Goal: Check status: Check status

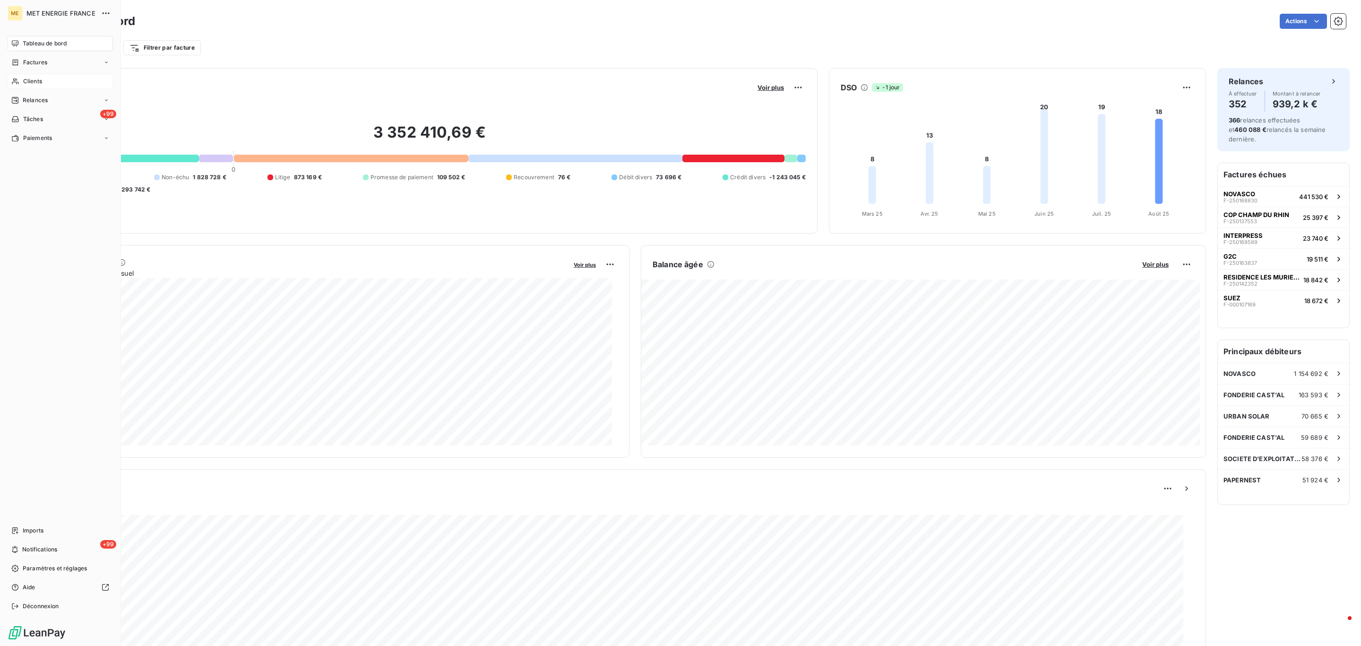
click at [23, 82] on span "Clients" at bounding box center [32, 81] width 19 height 9
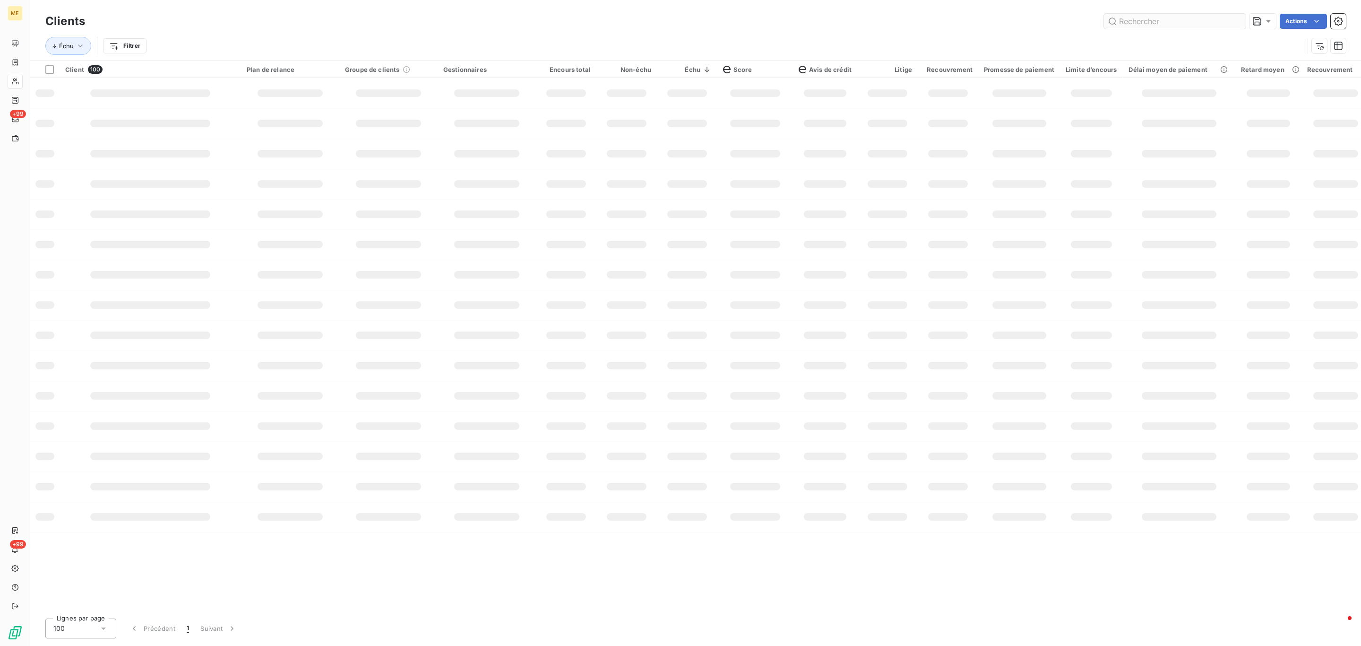
click at [1147, 20] on input "text" at bounding box center [1175, 21] width 142 height 15
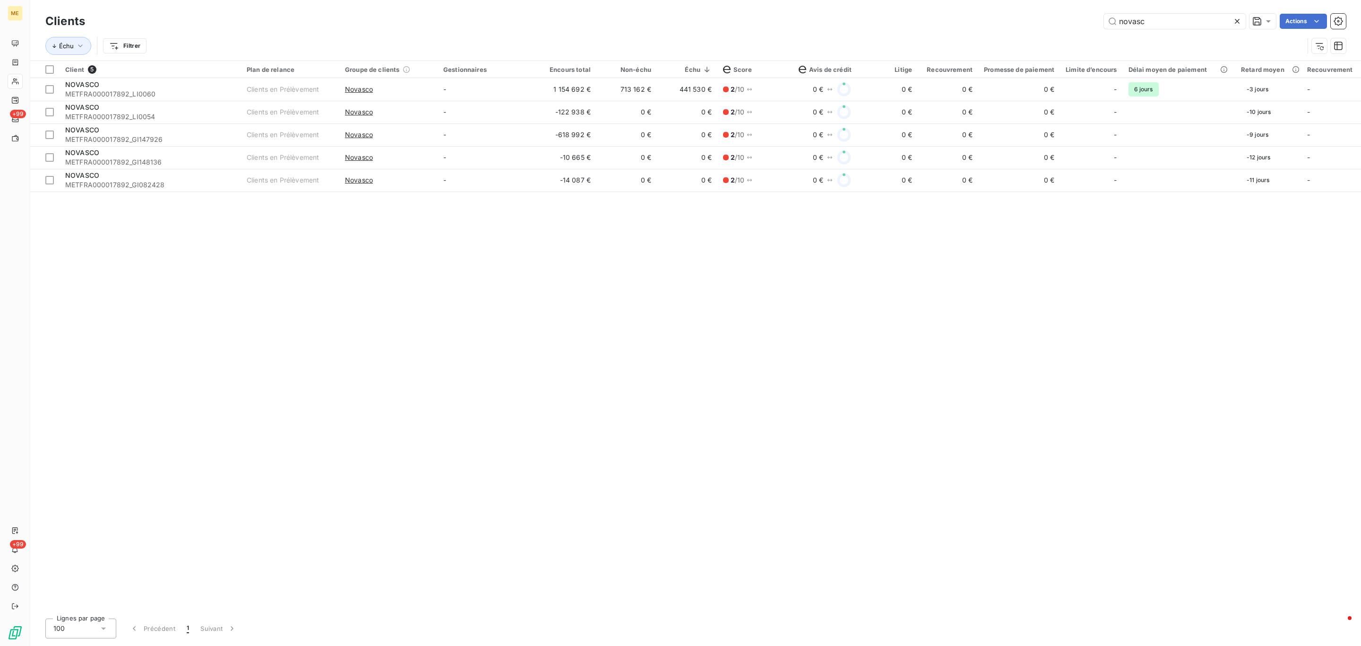
type input "novasc"
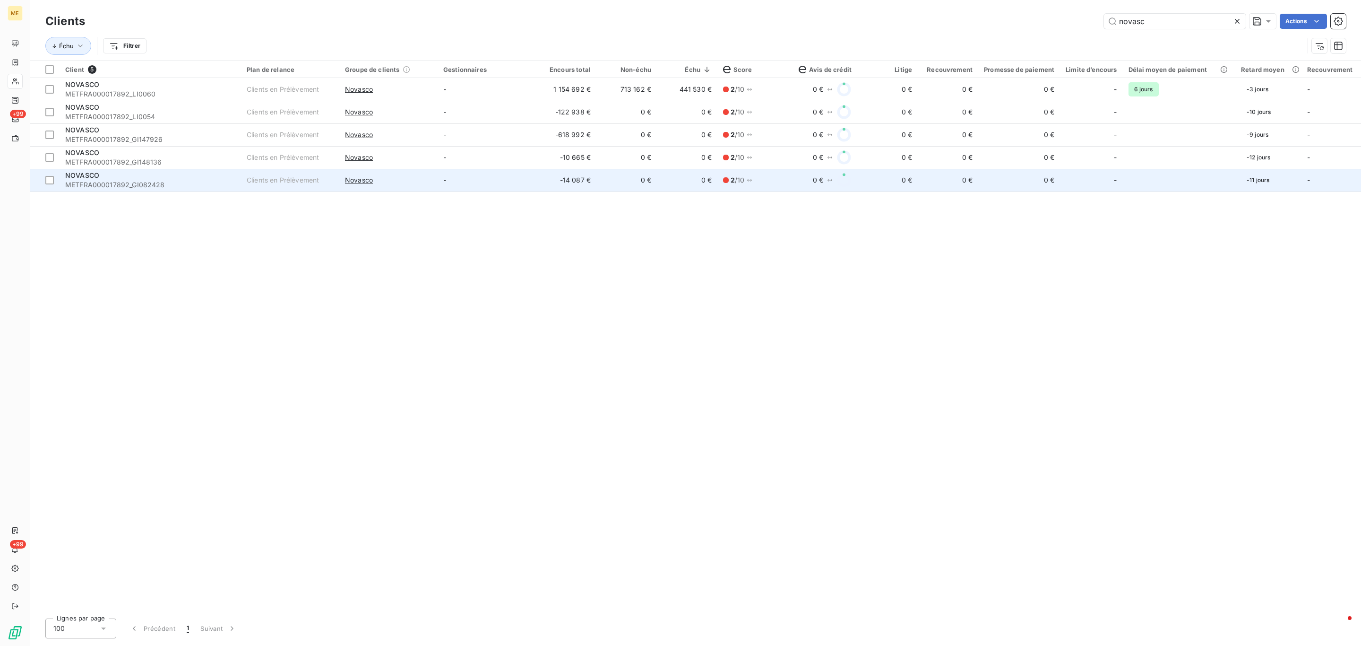
click at [694, 172] on td "0 €" at bounding box center [687, 180] width 60 height 23
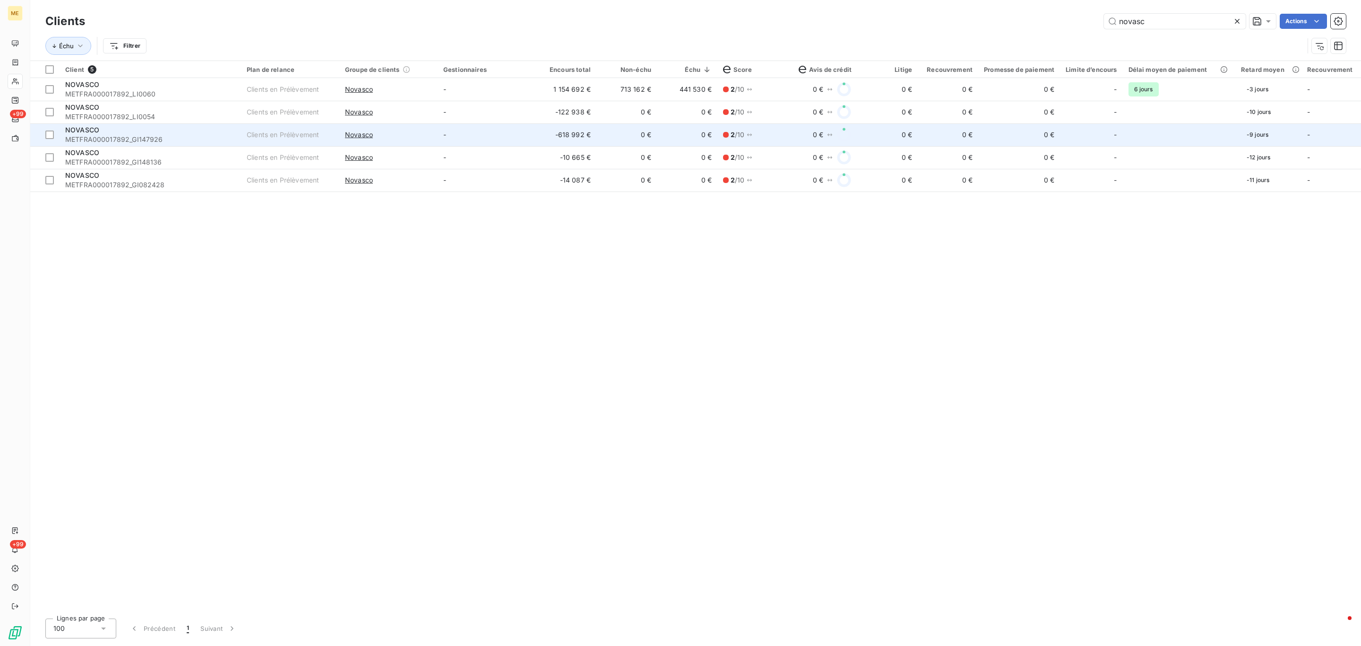
click at [168, 142] on span "METFRA000017892_GI147926" at bounding box center [150, 139] width 170 height 9
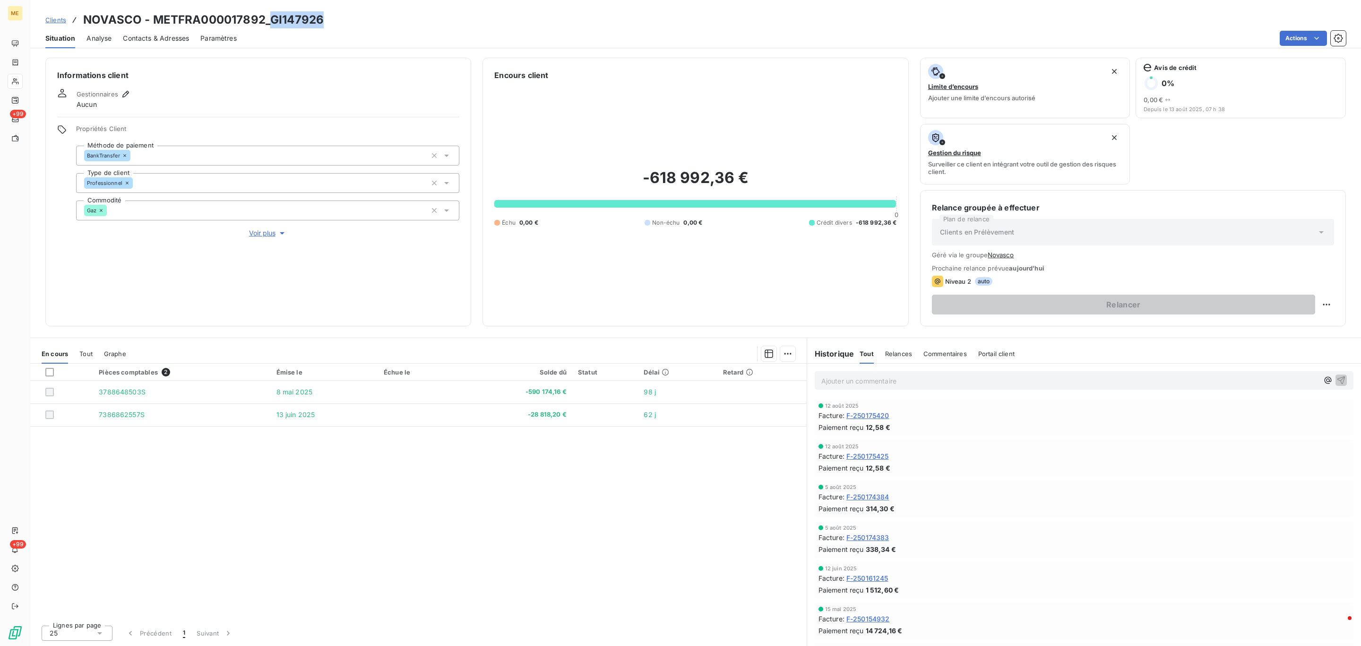
drag, startPoint x: 270, startPoint y: 23, endPoint x: 412, endPoint y: 23, distance: 141.8
click at [405, 23] on div "Clients NOVASCO - METFRA000017892_GI147926" at bounding box center [695, 19] width 1331 height 17
copy h3 "GI147926"
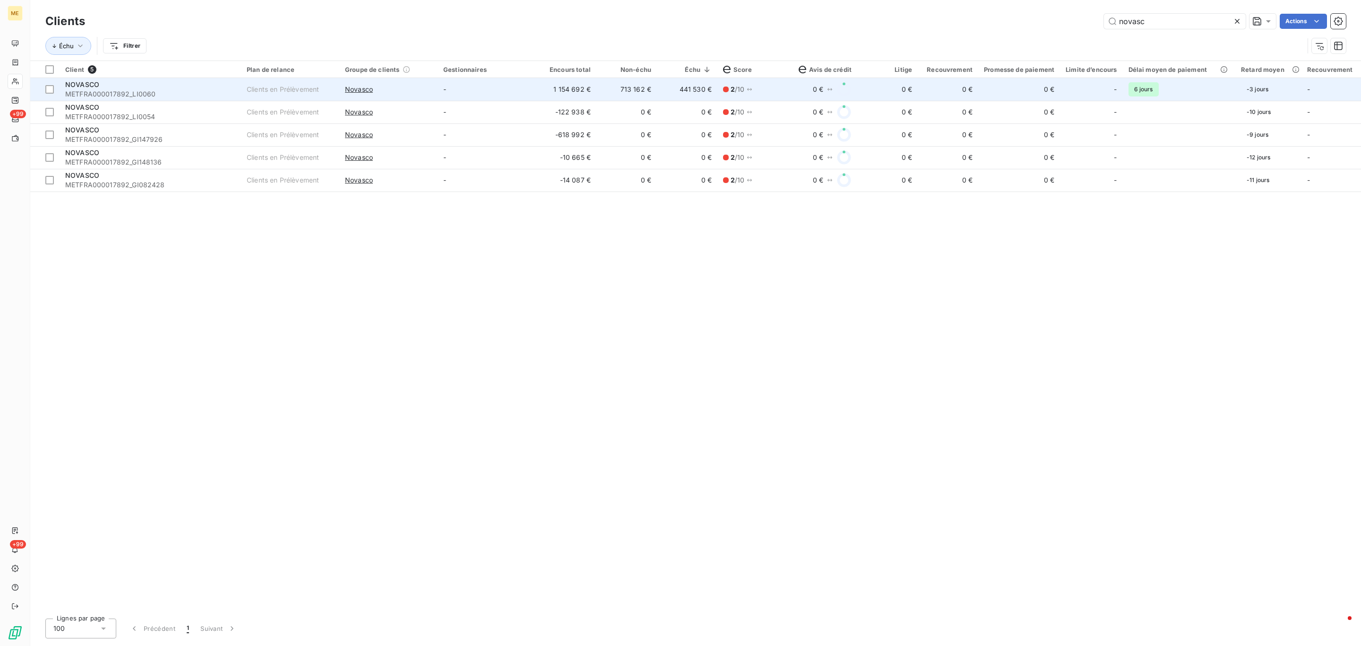
click at [202, 93] on span "METFRA000017892_LI0060" at bounding box center [150, 93] width 170 height 9
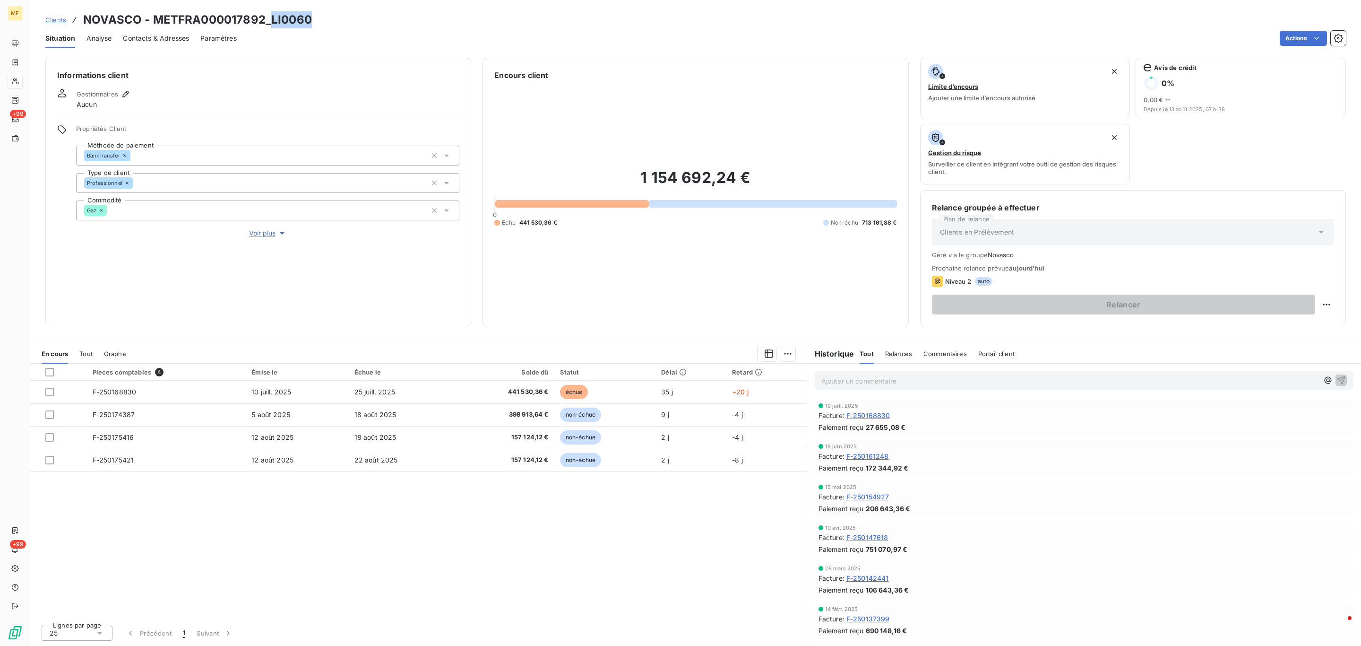
drag, startPoint x: 271, startPoint y: 20, endPoint x: 355, endPoint y: 17, distance: 84.2
click at [355, 17] on div "Clients NOVASCO - METFRA000017892_LI0060" at bounding box center [695, 19] width 1331 height 17
copy h3 "LI0060"
